Goal: Information Seeking & Learning: Learn about a topic

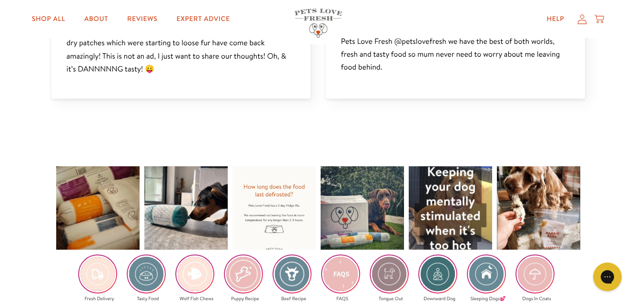
scroll to position [1383, 0]
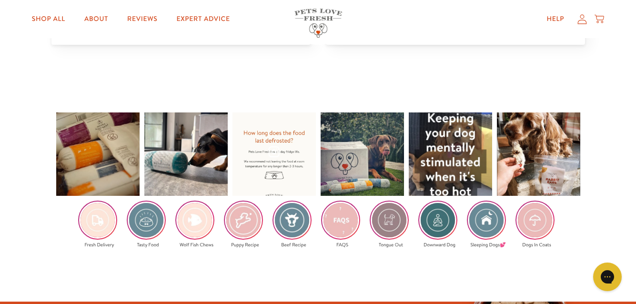
click at [271, 152] on div at bounding box center [274, 154] width 83 height 83
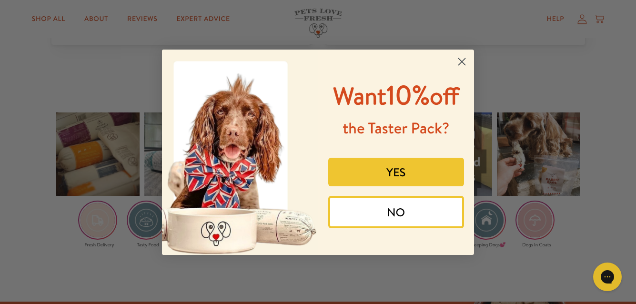
click at [463, 63] on icon "Close dialog" at bounding box center [462, 61] width 7 height 7
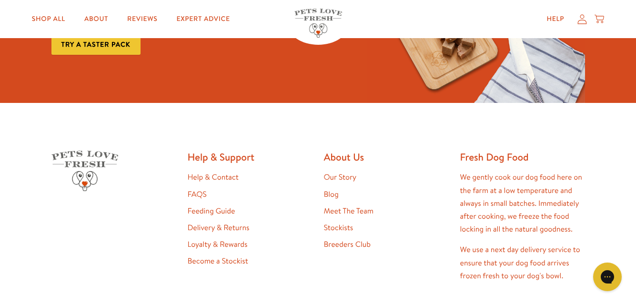
scroll to position [1725, 0]
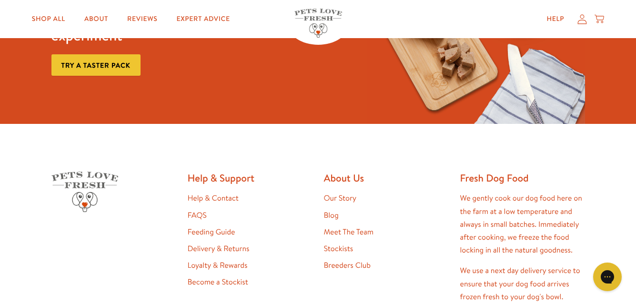
click at [205, 233] on link "Feeding Guide" at bounding box center [212, 232] width 48 height 10
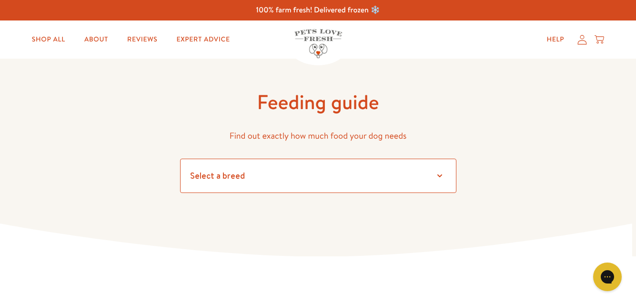
click at [260, 176] on select "Select a breed Affenpinscher Afghan hound Airedale terrier Akita Alaskan Malamu…" at bounding box center [318, 176] width 277 height 34
select select "12"
click at [180, 159] on select "Select a breed Affenpinscher Afghan hound Airedale terrier Akita Alaskan Malamu…" at bounding box center [318, 176] width 277 height 34
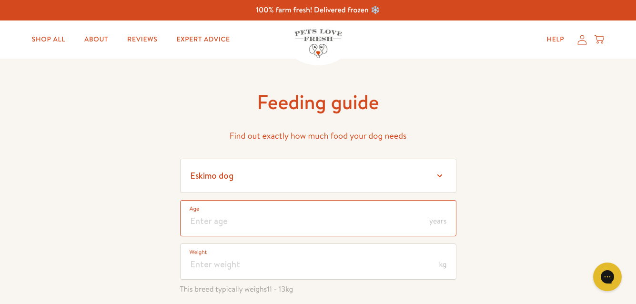
click at [204, 216] on input "number" at bounding box center [318, 218] width 277 height 36
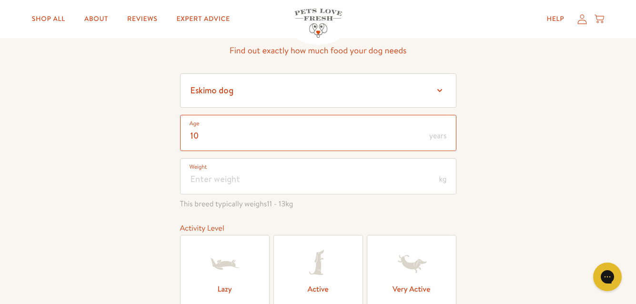
scroll to position [95, 0]
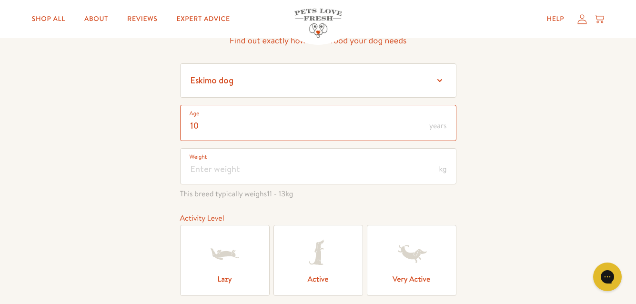
type input "10"
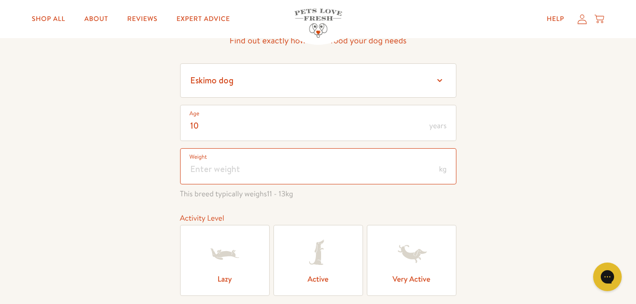
click at [191, 170] on input "number" at bounding box center [318, 166] width 277 height 36
click at [211, 171] on input "11" at bounding box center [318, 166] width 277 height 36
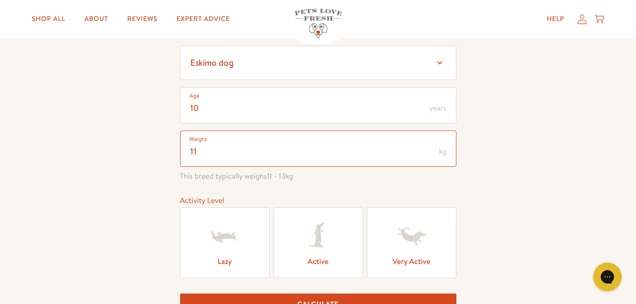
scroll to position [143, 0]
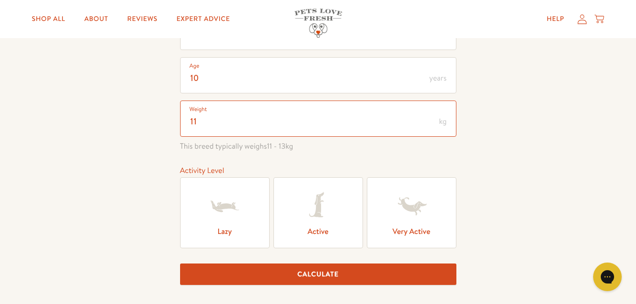
type input "11"
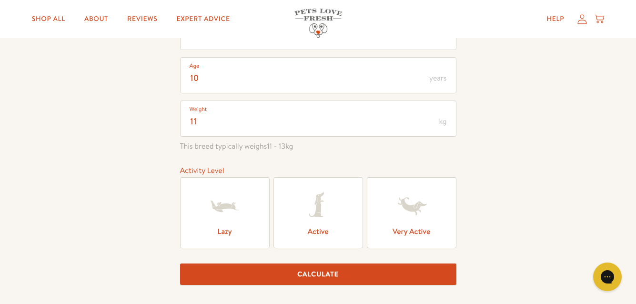
click at [219, 205] on icon at bounding box center [225, 206] width 28 height 11
click at [0, 0] on input "Lazy" at bounding box center [0, 0] width 0 height 0
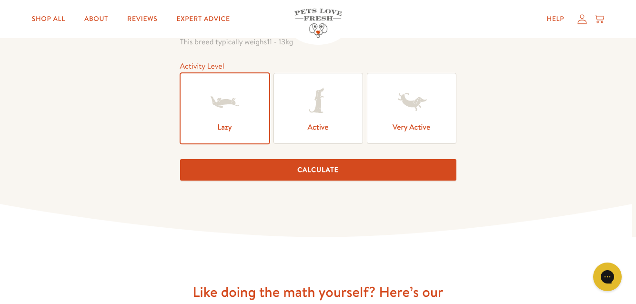
scroll to position [286, 0]
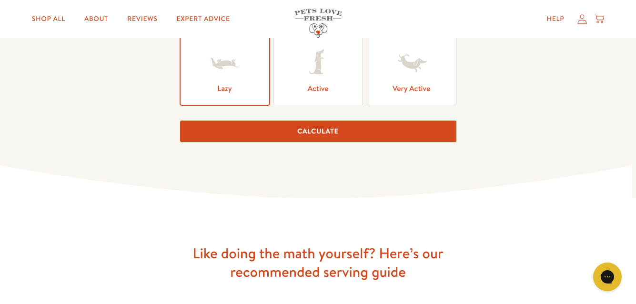
click at [315, 128] on button "Calculate" at bounding box center [318, 131] width 277 height 21
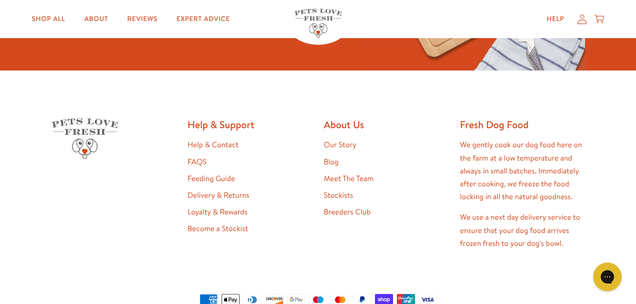
scroll to position [1424, 0]
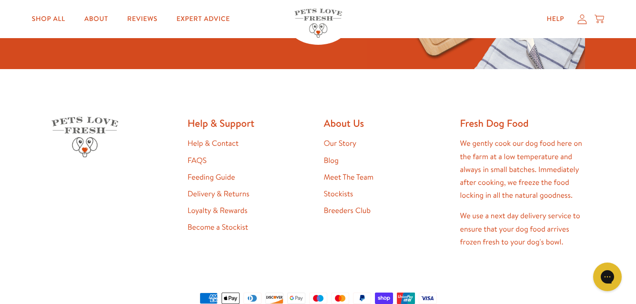
click at [194, 161] on link "FAQS" at bounding box center [197, 160] width 19 height 10
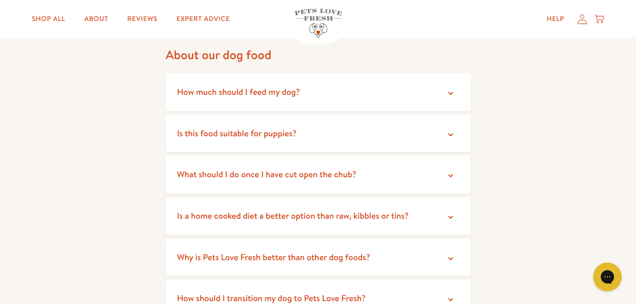
scroll to position [95, 0]
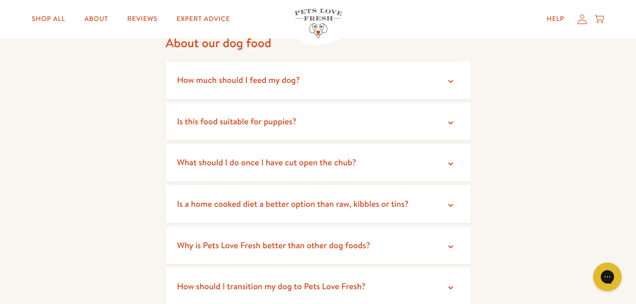
click at [449, 161] on icon at bounding box center [451, 164] width 10 height 10
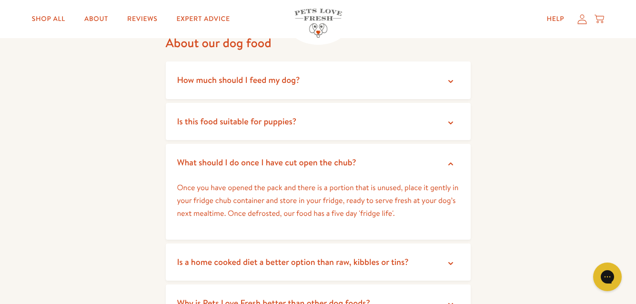
click at [451, 264] on icon at bounding box center [451, 263] width 5 height 3
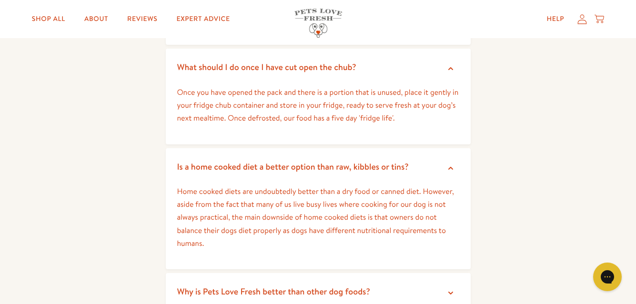
scroll to position [238, 0]
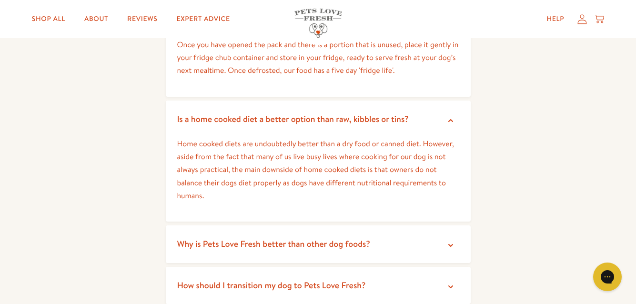
click at [448, 248] on icon at bounding box center [451, 246] width 10 height 10
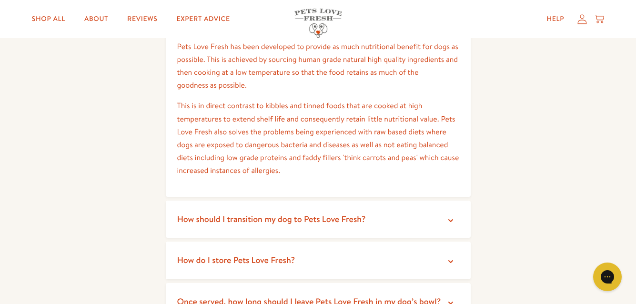
scroll to position [477, 0]
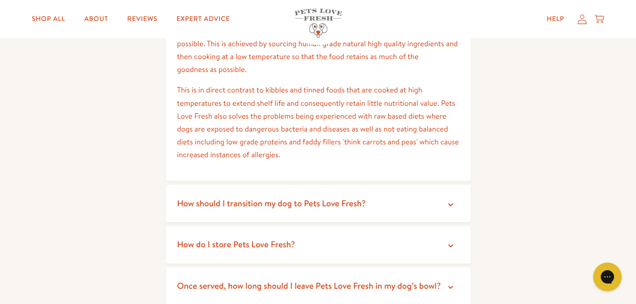
click at [451, 206] on icon at bounding box center [451, 205] width 10 height 10
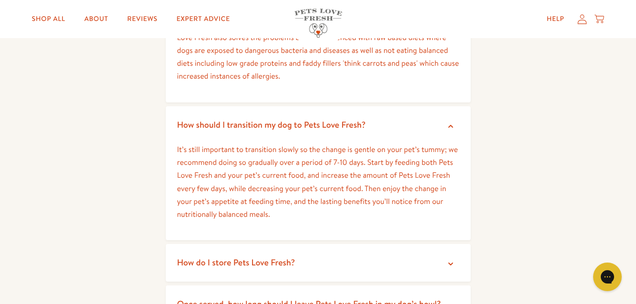
scroll to position [572, 0]
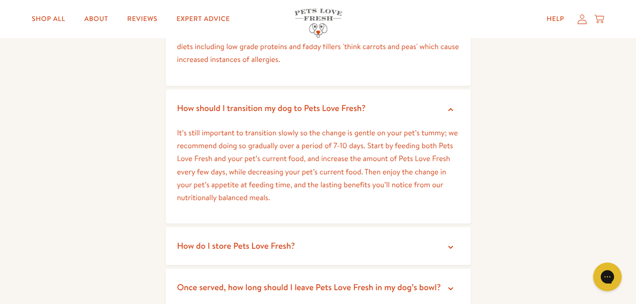
click at [449, 248] on icon at bounding box center [451, 248] width 10 height 10
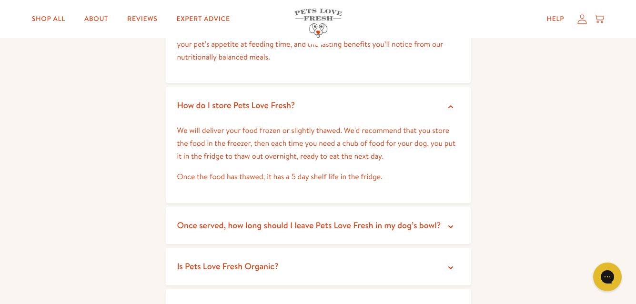
scroll to position [763, 0]
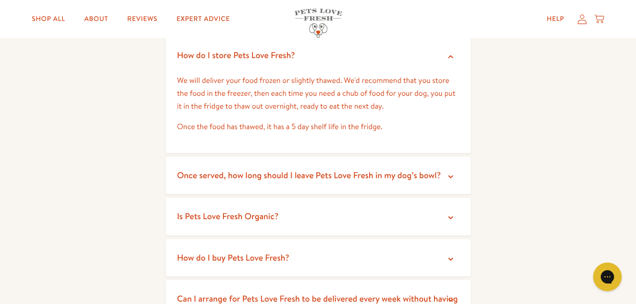
click at [451, 176] on icon at bounding box center [451, 177] width 10 height 10
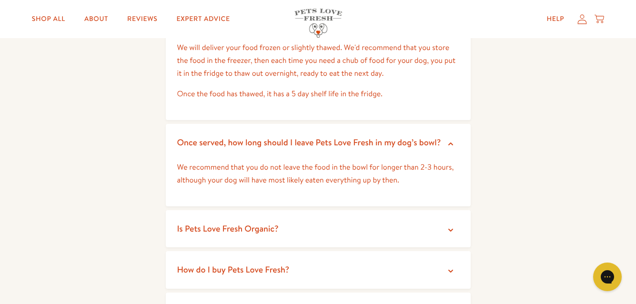
scroll to position [858, 0]
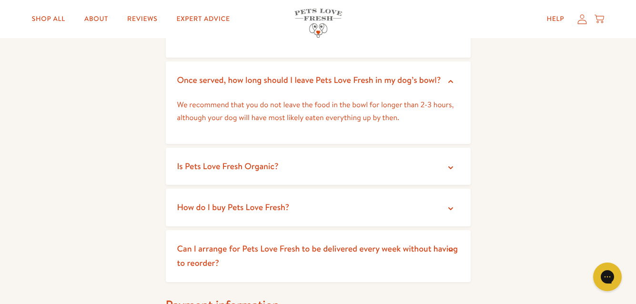
click at [446, 163] on icon at bounding box center [451, 168] width 10 height 10
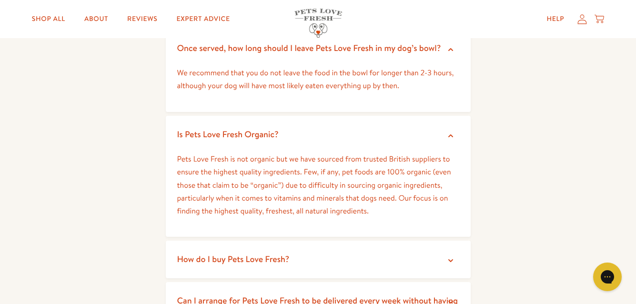
scroll to position [906, 0]
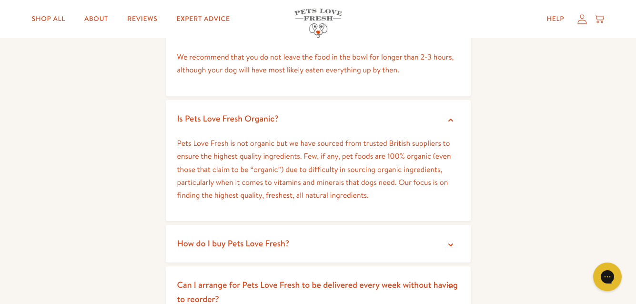
click at [447, 247] on icon at bounding box center [451, 245] width 10 height 10
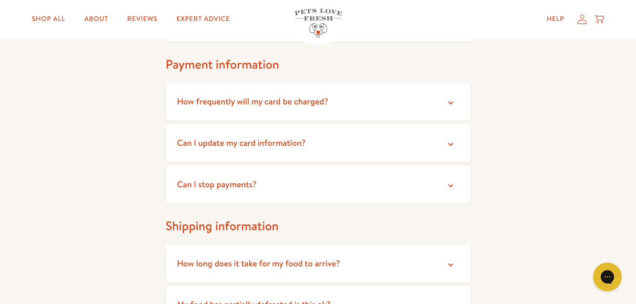
scroll to position [1335, 0]
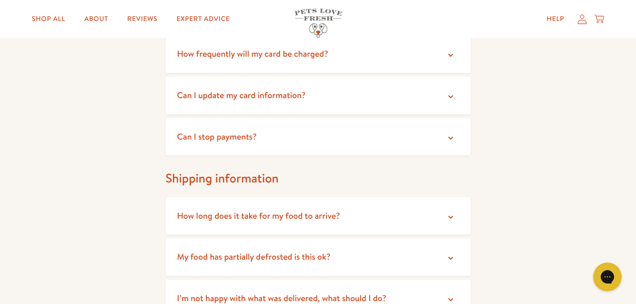
drag, startPoint x: 450, startPoint y: 216, endPoint x: 441, endPoint y: 218, distance: 8.3
click at [443, 217] on summary "How long does it take for my food to arrive?" at bounding box center [318, 216] width 305 height 38
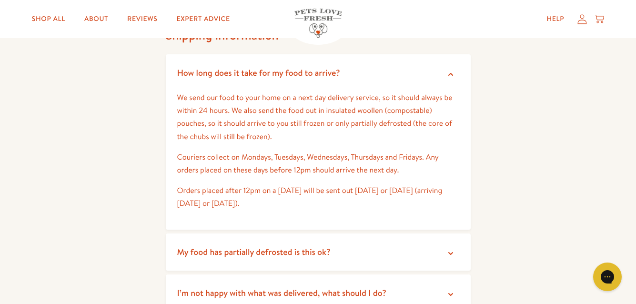
scroll to position [1526, 0]
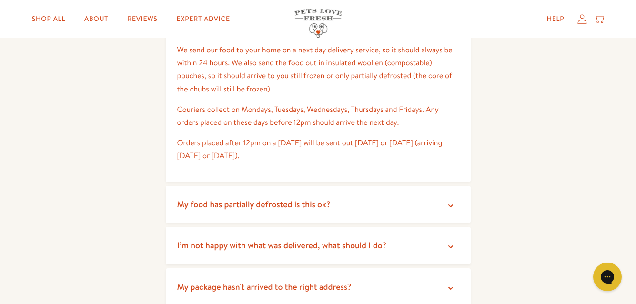
click at [446, 206] on icon at bounding box center [451, 206] width 10 height 10
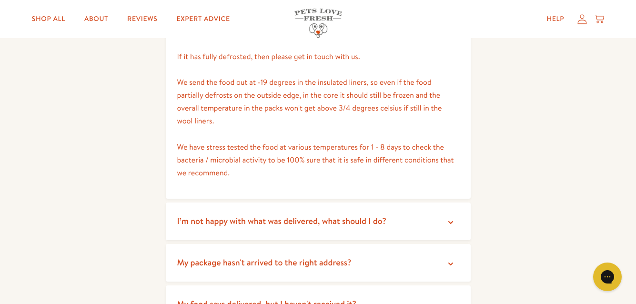
scroll to position [1812, 0]
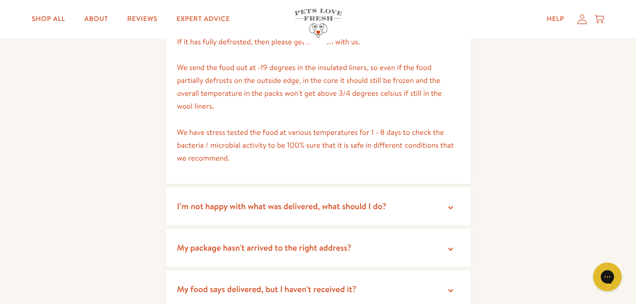
click at [448, 208] on icon at bounding box center [451, 208] width 10 height 10
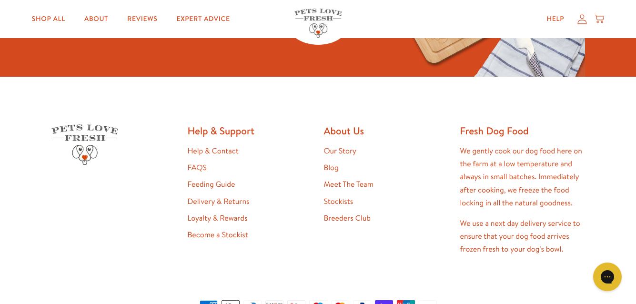
scroll to position [2336, 0]
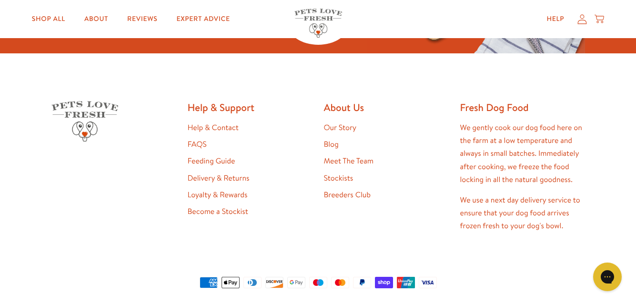
click at [209, 178] on link "Delivery & Returns" at bounding box center [219, 178] width 62 height 10
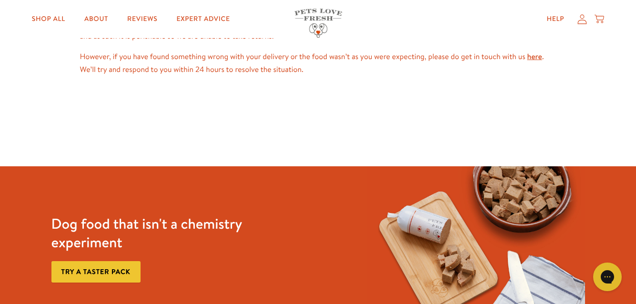
scroll to position [1001, 0]
